Goal: Find specific page/section: Find specific page/section

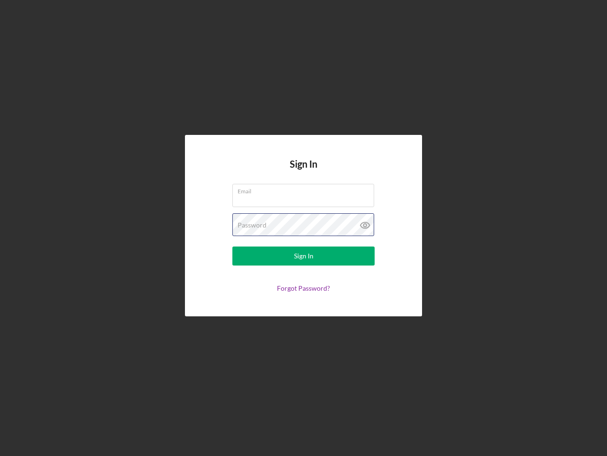
click at [304, 228] on div "Password" at bounding box center [304, 225] width 142 height 24
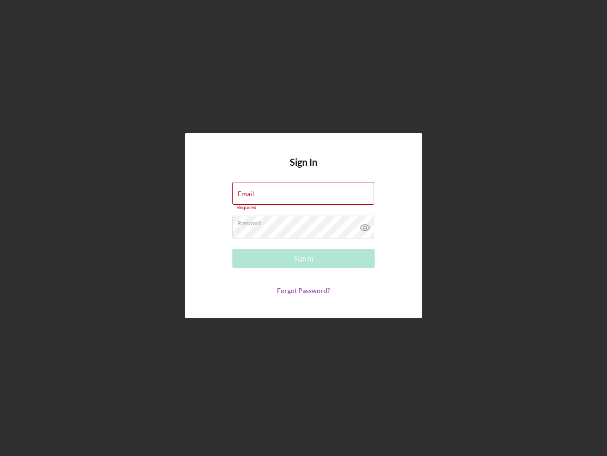
click at [365, 225] on icon at bounding box center [366, 227] width 24 height 24
